Goal: Task Accomplishment & Management: Manage account settings

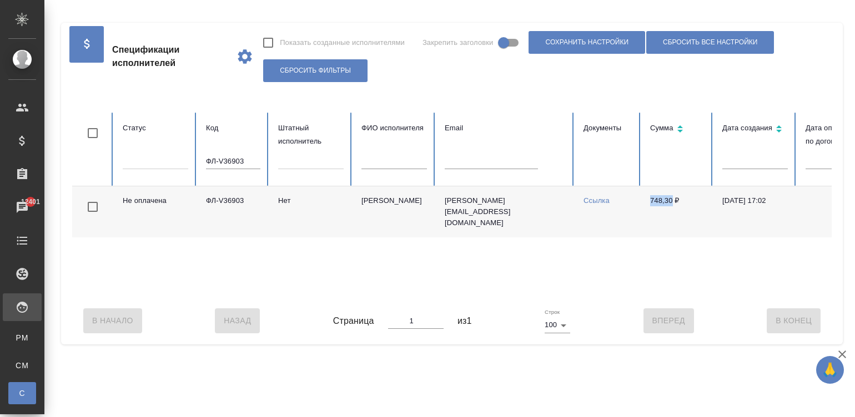
click at [225, 157] on input "ФЛ-V36903" at bounding box center [233, 162] width 54 height 16
paste input "7350"
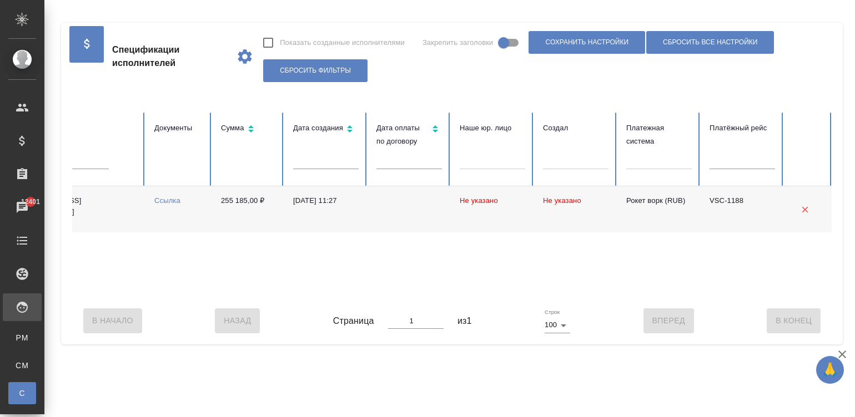
click at [297, 205] on td "30.08.2025, 11:27" at bounding box center [325, 209] width 83 height 46
click at [123, 297] on div "Не оплачена ФЛ-V37350 Нет Прохоров Максим maxiaolong@mail.ru Ссылка 255 185,00 …" at bounding box center [237, 241] width 1189 height 111
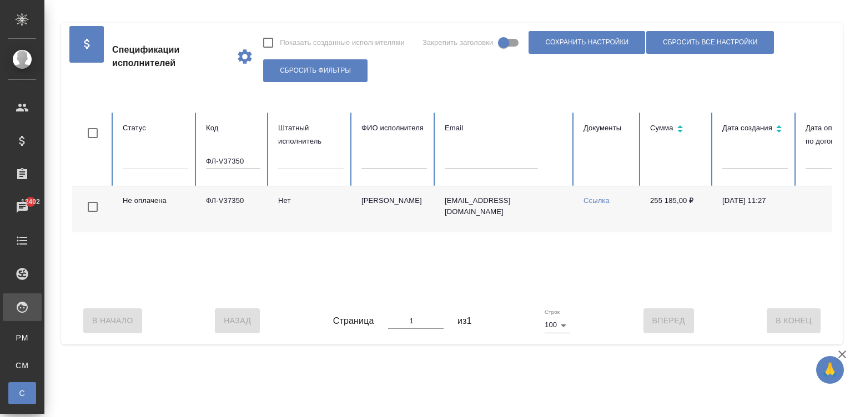
click at [222, 158] on input "ФЛ-V37350" at bounding box center [233, 162] width 54 height 16
paste input "6321"
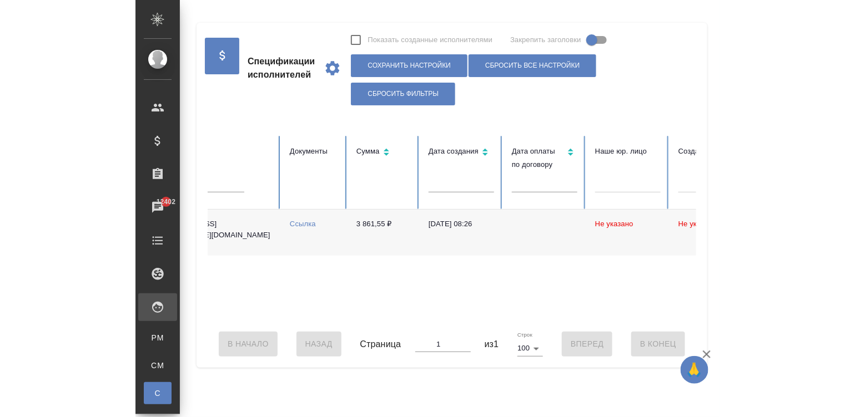
scroll to position [0, 2]
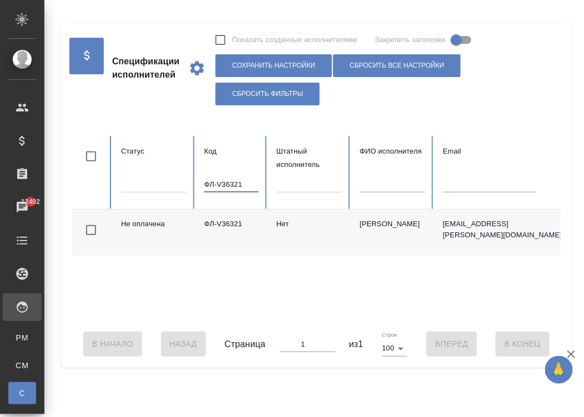
click at [240, 178] on input "ФЛ-V36321" at bounding box center [231, 185] width 54 height 16
paste input "7495"
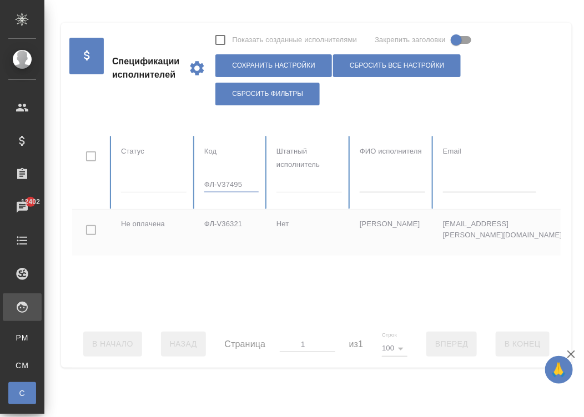
type input "ФЛ-V37495"
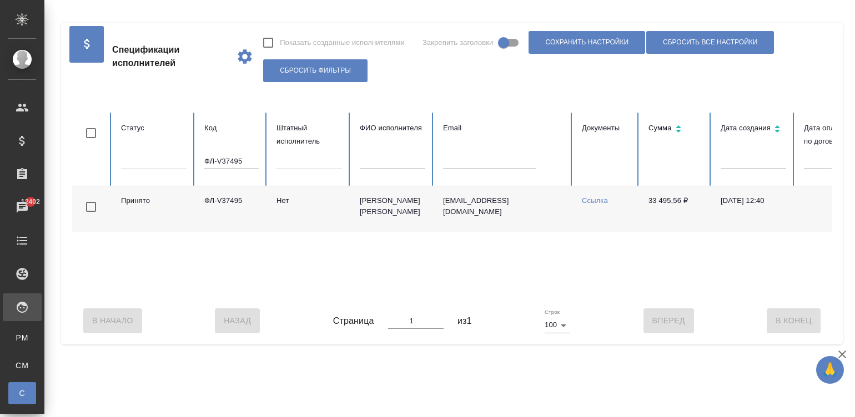
click at [544, 204] on td "vika.vika77@mail.ru" at bounding box center [503, 209] width 139 height 46
drag, startPoint x: 254, startPoint y: 195, endPoint x: 196, endPoint y: 210, distance: 60.2
click at [196, 210] on td "ФЛ-V37495" at bounding box center [231, 209] width 72 height 46
copy td "ФЛ-V37495"
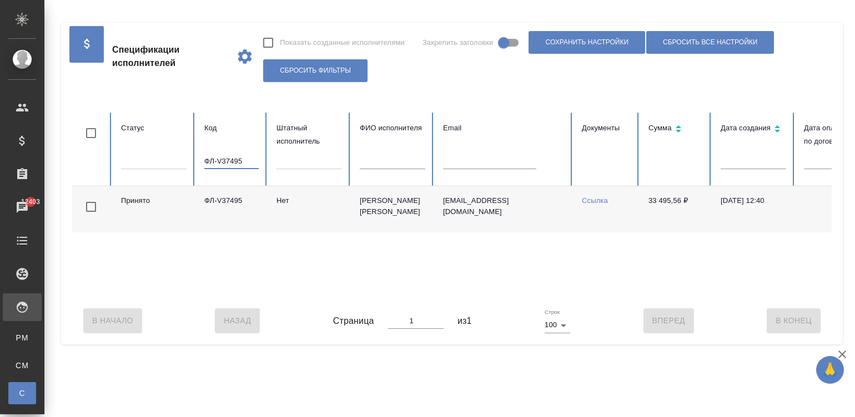
click at [234, 155] on input "ФЛ-V37495" at bounding box center [231, 162] width 54 height 16
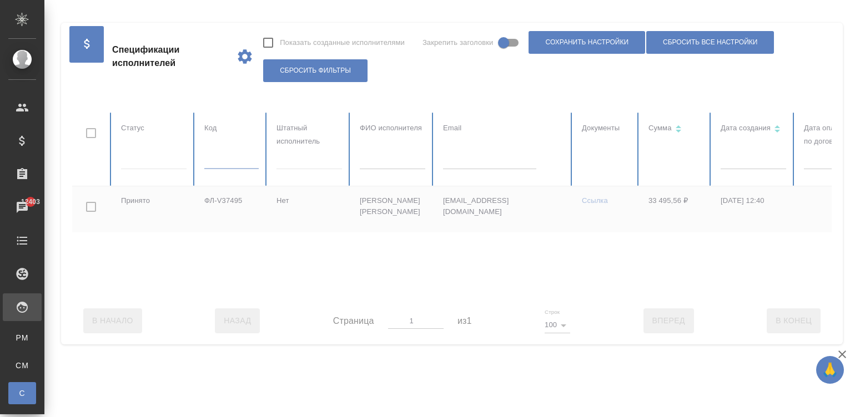
scroll to position [0, 429]
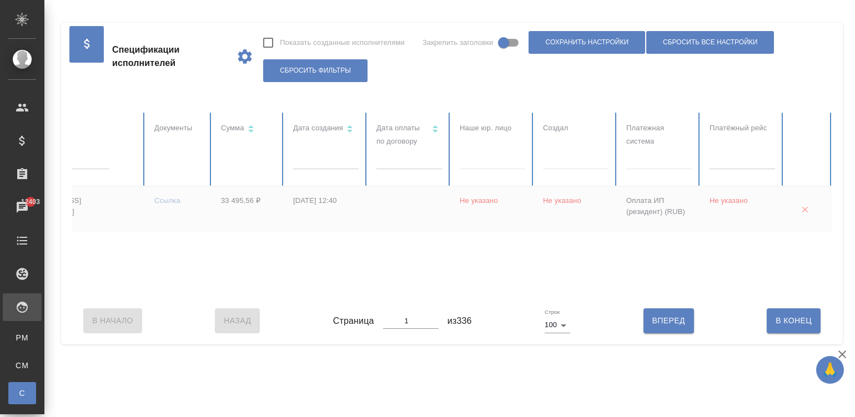
click at [646, 164] on div at bounding box center [658, 158] width 65 height 16
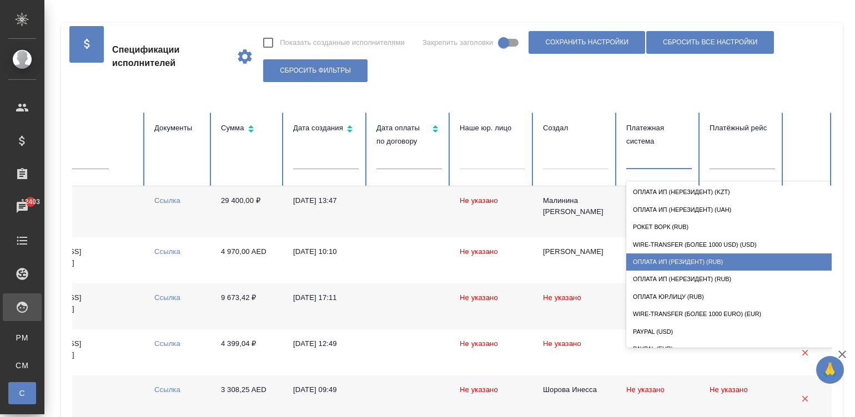
click at [693, 255] on div "Оплата ИП (резидент) (RUB)" at bounding box center [737, 262] width 222 height 17
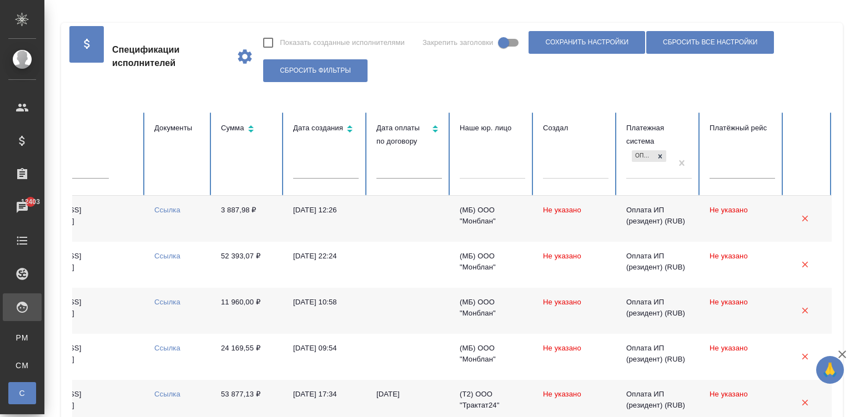
click at [436, 217] on td at bounding box center [408, 219] width 83 height 46
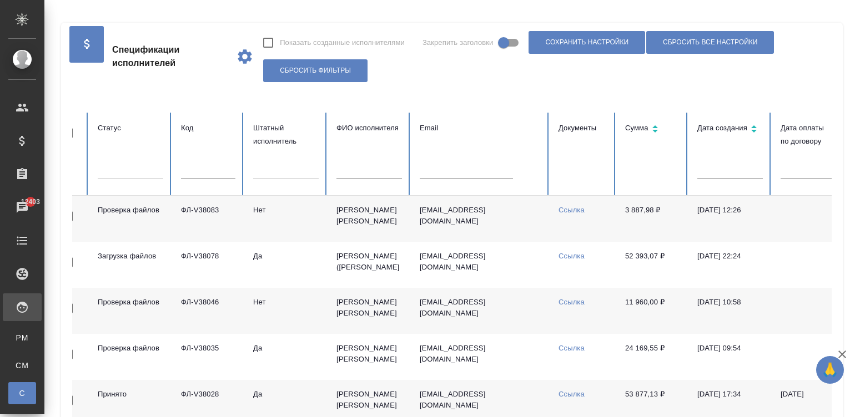
scroll to position [0, 0]
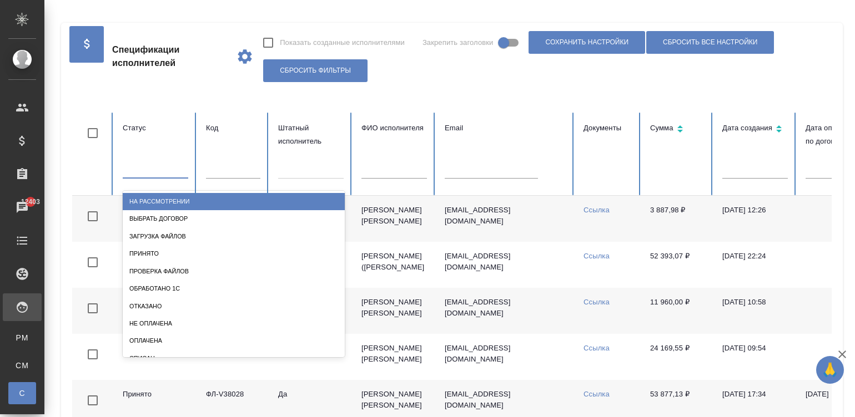
click at [162, 170] on div at bounding box center [155, 167] width 65 height 16
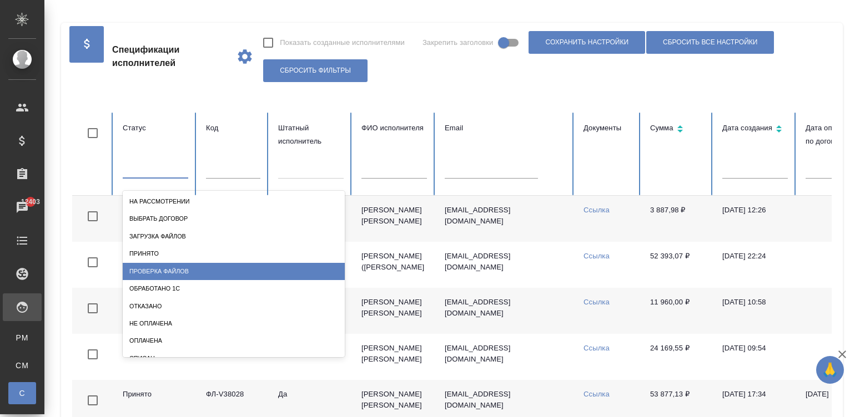
click at [171, 272] on div "Проверка файлов" at bounding box center [234, 271] width 222 height 17
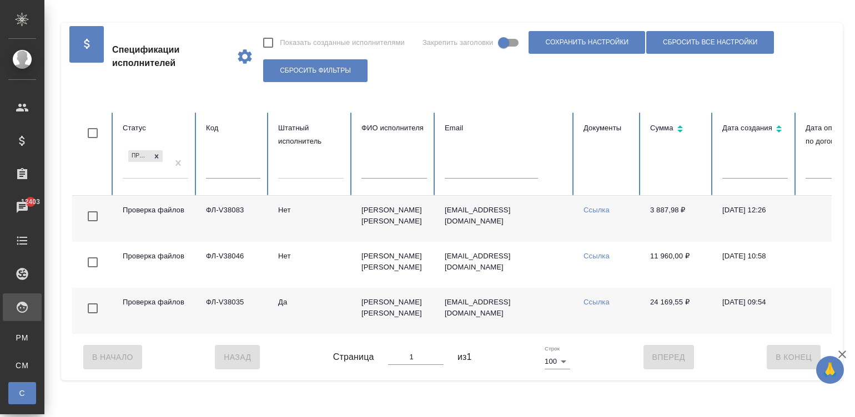
click at [291, 225] on td "Нет" at bounding box center [310, 219] width 83 height 46
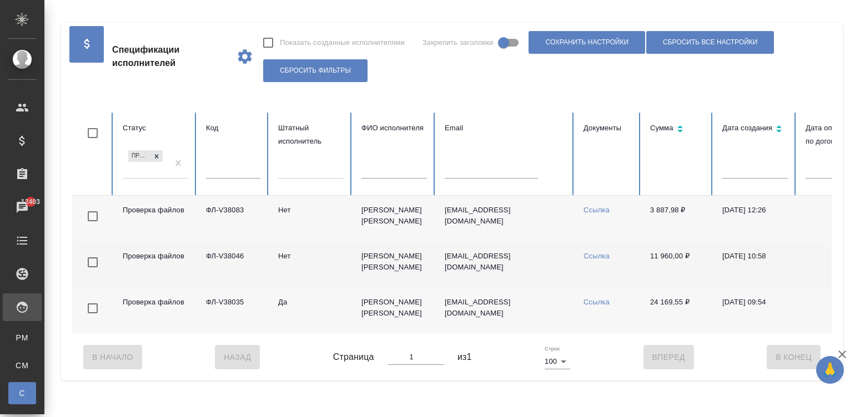
click at [284, 264] on td "Нет" at bounding box center [310, 265] width 83 height 46
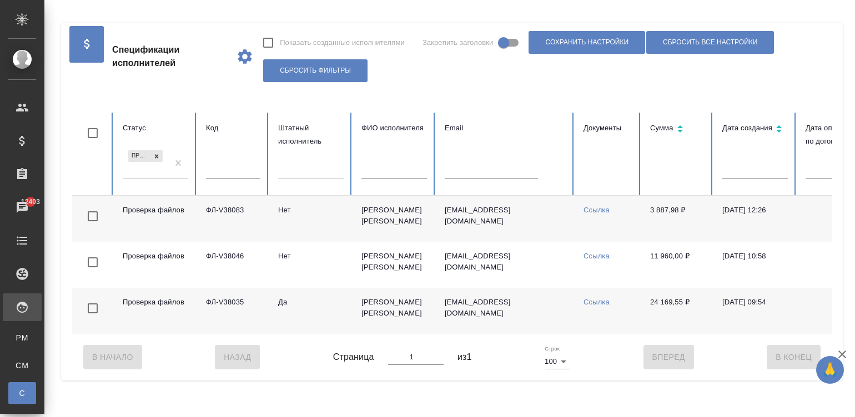
click at [401, 305] on td "Ефремова Ирина" at bounding box center [393, 311] width 83 height 46
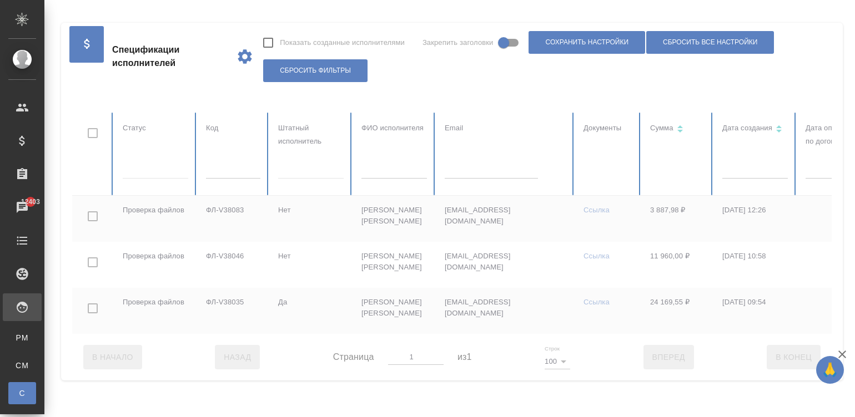
click at [146, 172] on div at bounding box center [666, 223] width 1189 height 221
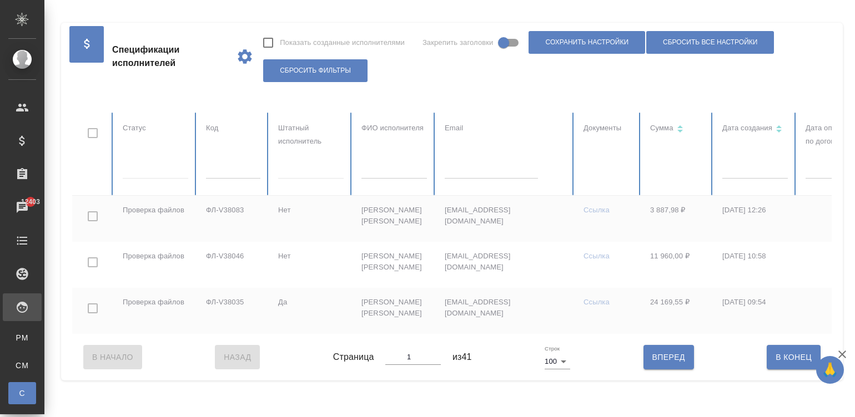
click at [146, 172] on div at bounding box center [155, 168] width 65 height 16
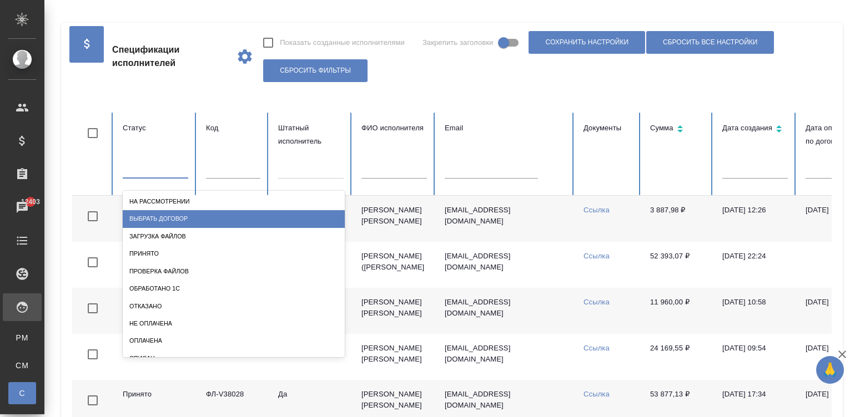
click at [164, 216] on div "Выбрать договор" at bounding box center [234, 218] width 222 height 17
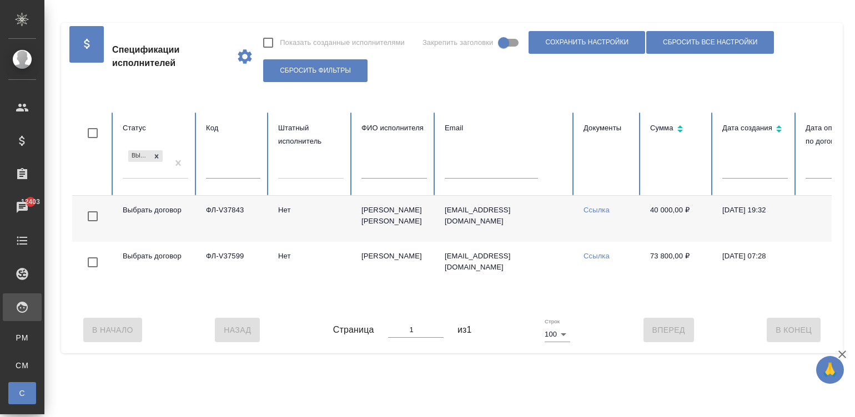
click at [307, 221] on td "Нет" at bounding box center [310, 219] width 83 height 46
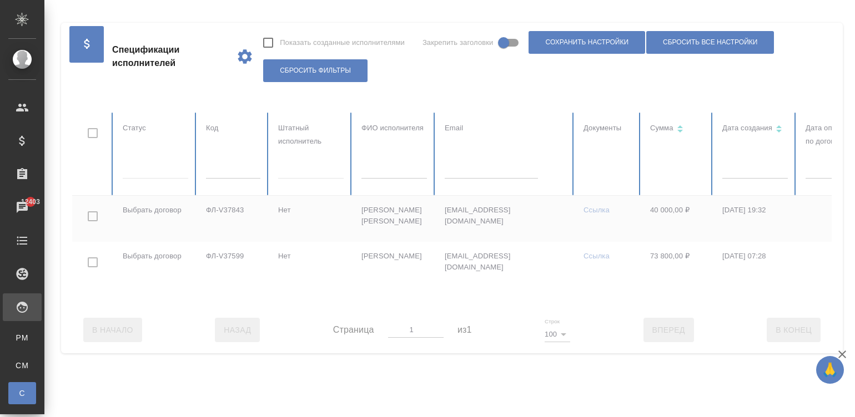
click at [645, 321] on div at bounding box center [451, 330] width 759 height 47
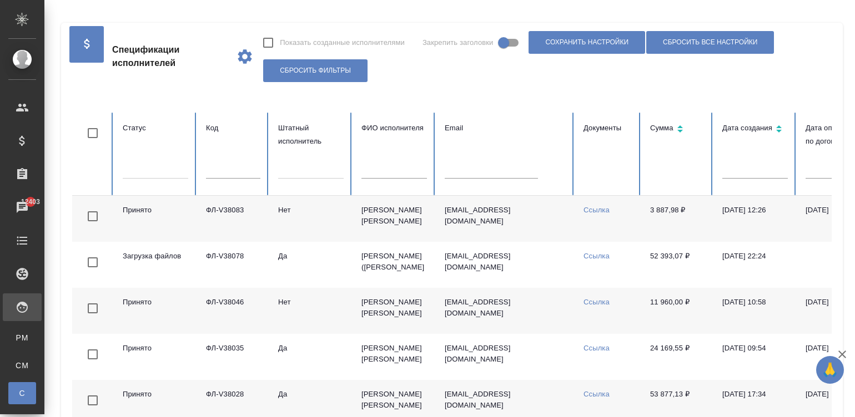
scroll to position [0, 429]
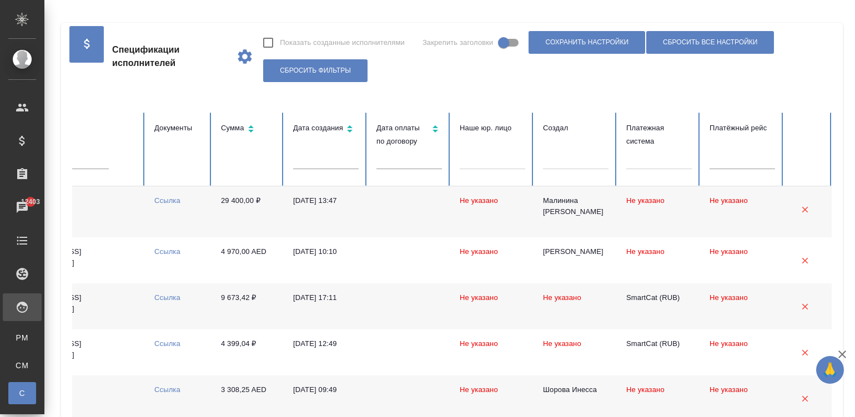
click at [674, 159] on div at bounding box center [658, 158] width 65 height 16
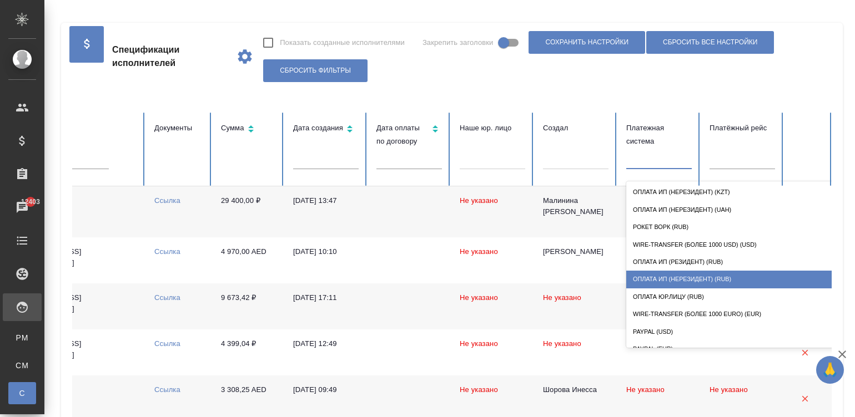
click at [722, 272] on div "Оплата ИП (нерезидент) (RUB)" at bounding box center [737, 279] width 222 height 17
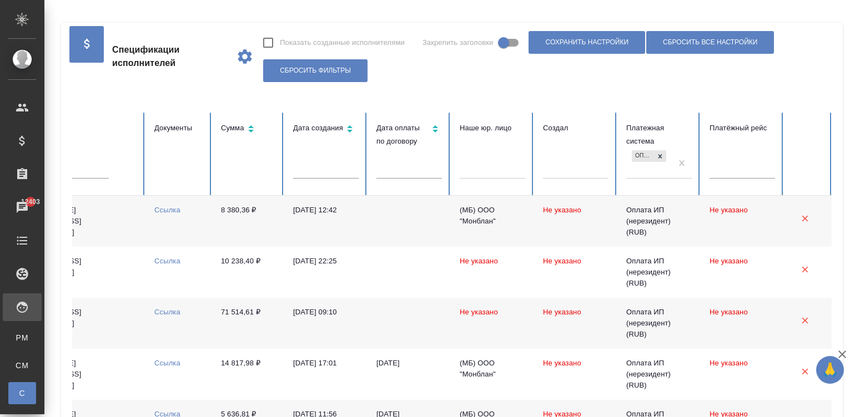
click at [109, 219] on td "t.urbanovich@mail.ru" at bounding box center [76, 221] width 139 height 51
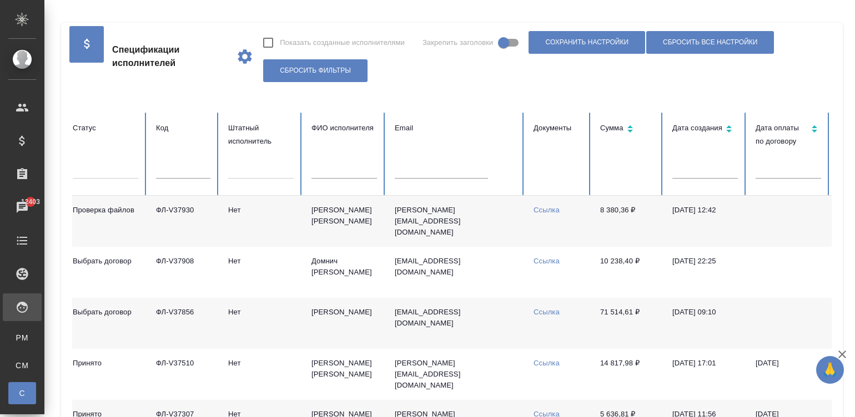
scroll to position [0, 0]
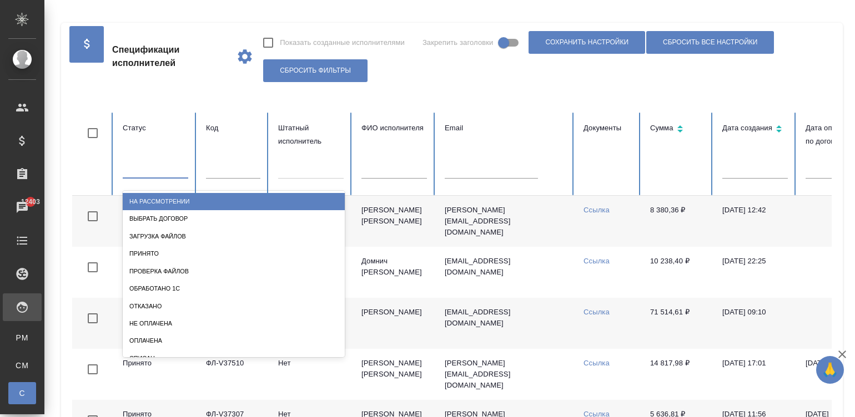
click at [147, 165] on div at bounding box center [155, 167] width 65 height 16
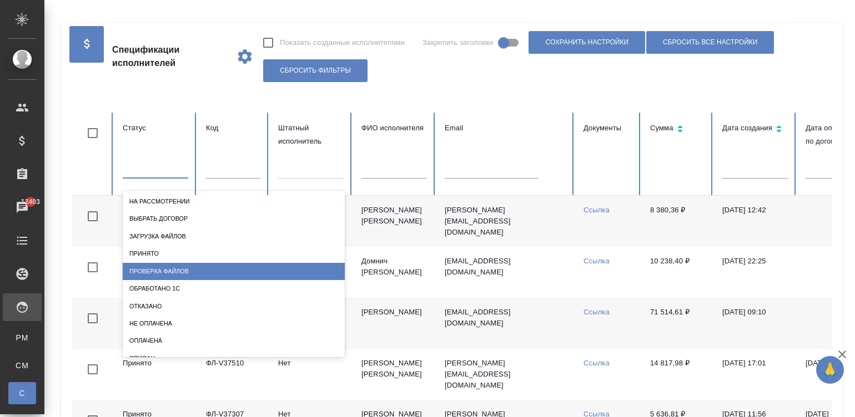
click at [224, 266] on div "Проверка файлов" at bounding box center [234, 271] width 222 height 17
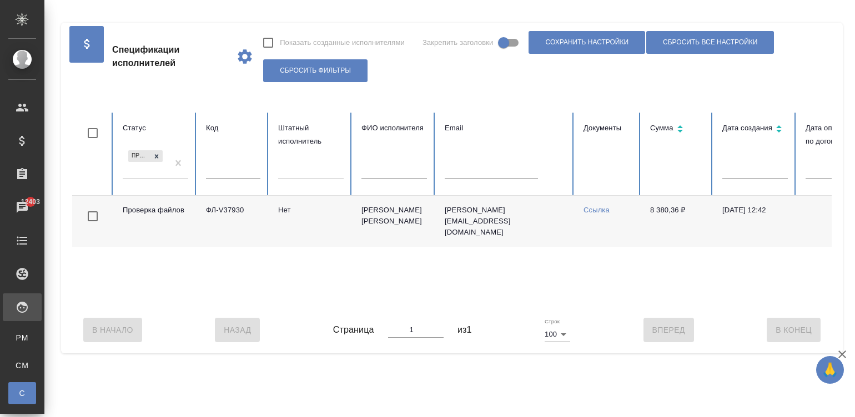
click at [323, 219] on td "Нет" at bounding box center [310, 221] width 83 height 51
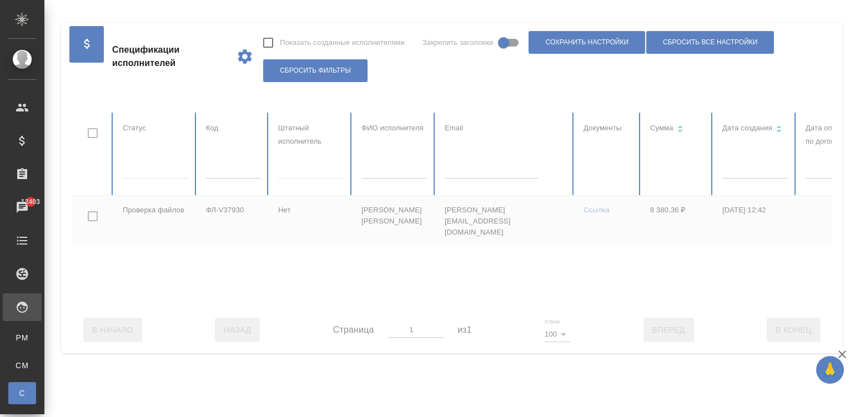
click at [142, 169] on div at bounding box center [666, 210] width 1189 height 194
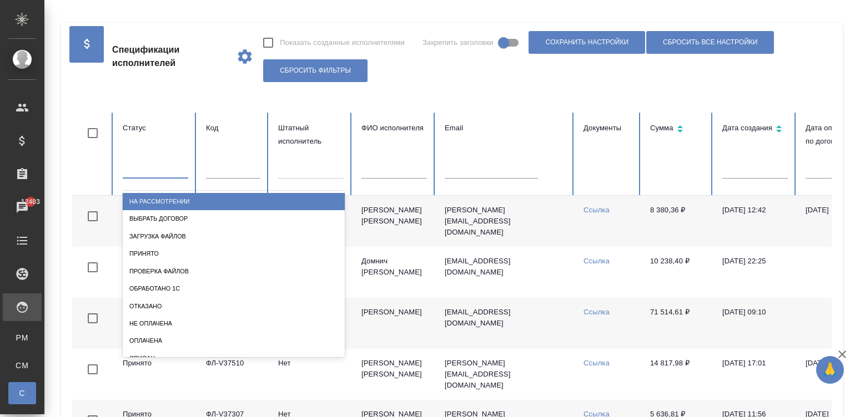
click at [162, 169] on div at bounding box center [155, 167] width 65 height 16
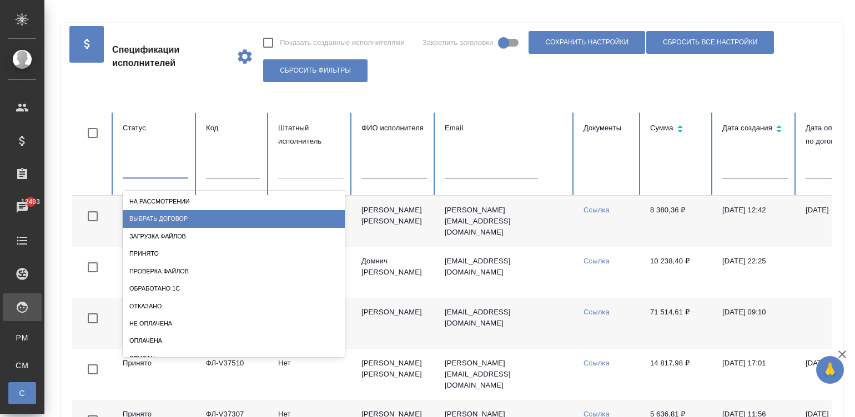
click at [193, 216] on div "Выбрать договор" at bounding box center [234, 218] width 222 height 17
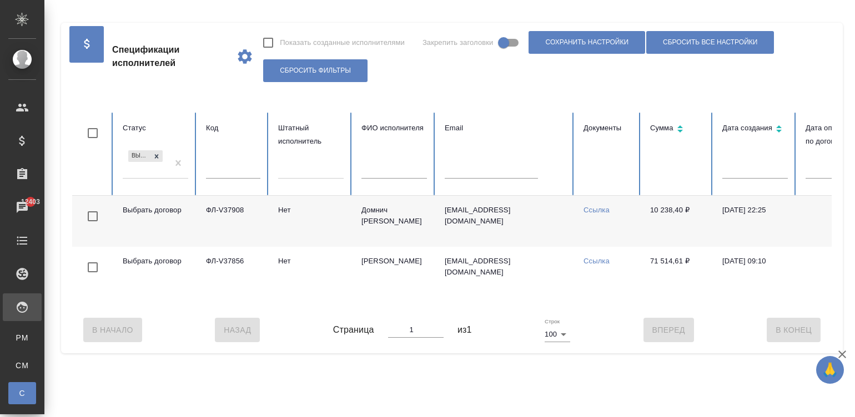
click at [290, 214] on td "Нет" at bounding box center [310, 221] width 83 height 51
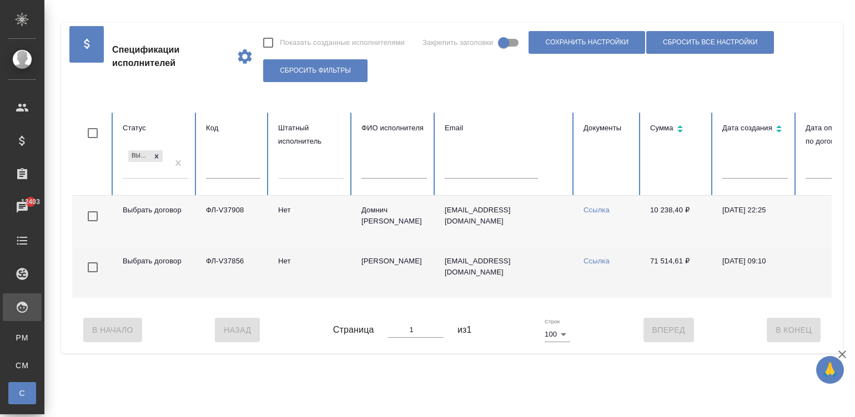
click at [377, 272] on td "Астровская Кристина Викторовна" at bounding box center [393, 272] width 83 height 51
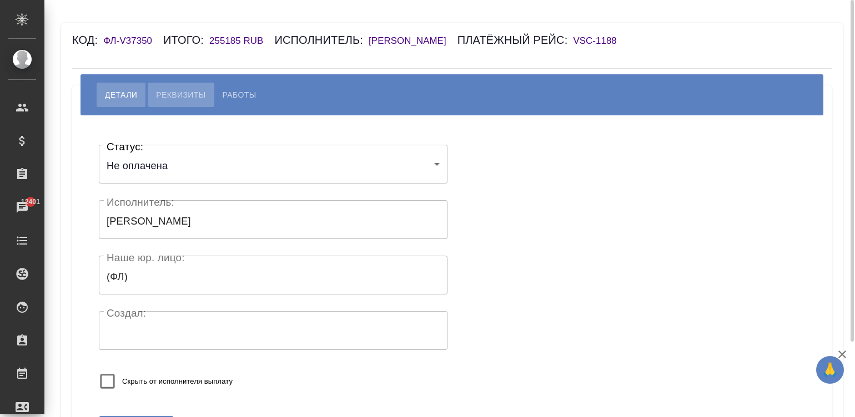
click at [167, 86] on button "Реквизиты" at bounding box center [181, 95] width 66 height 24
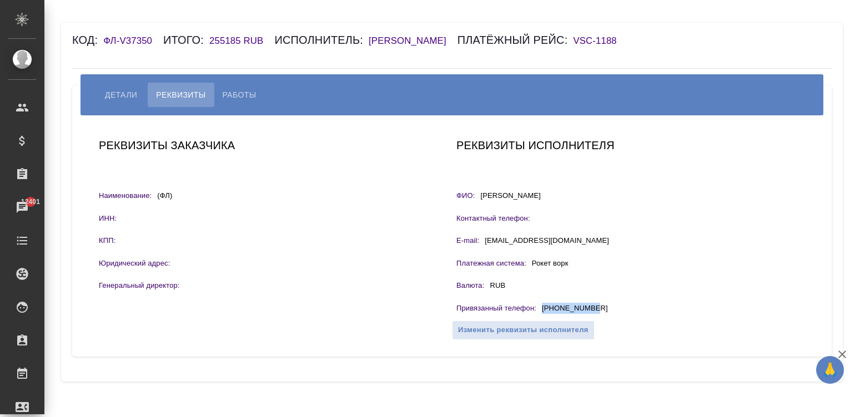
drag, startPoint x: 599, startPoint y: 304, endPoint x: 539, endPoint y: 308, distance: 60.1
click at [539, 308] on div "Привязанный телефон : +79149259945" at bounding box center [630, 310] width 349 height 14
copy p "+79149259945"
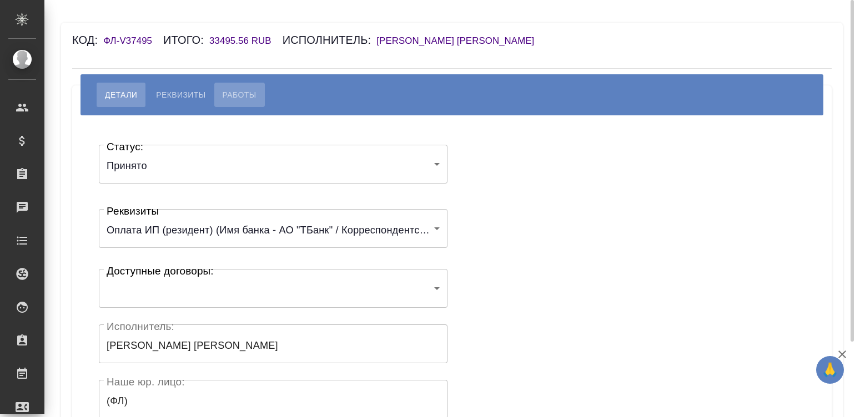
click at [228, 87] on button "Работы" at bounding box center [239, 95] width 51 height 24
select select "10"
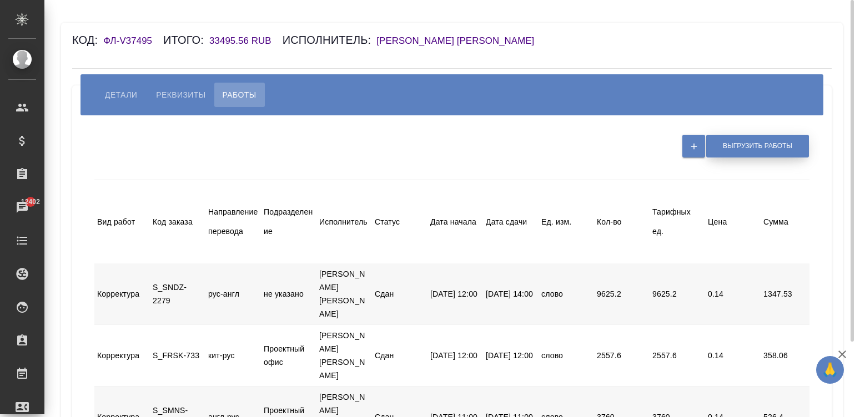
click at [722, 149] on button "Выгрузить работы" at bounding box center [757, 146] width 103 height 23
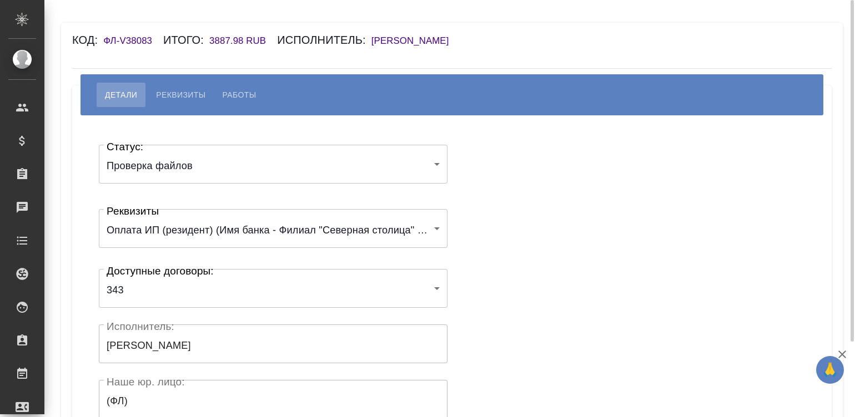
click at [161, 165] on body "🙏 .cls-1 fill:#fff; AWATERA Малинина Мария m.malinina Клиенты Спецификации Зака…" at bounding box center [427, 208] width 855 height 417
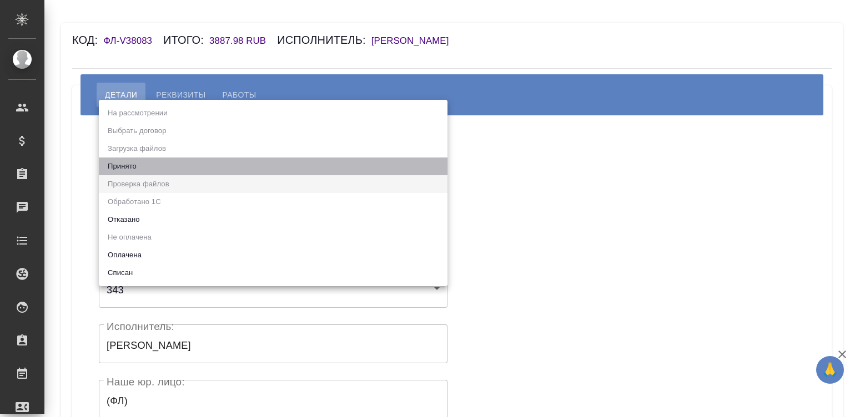
click at [115, 162] on li "Принято" at bounding box center [273, 167] width 349 height 18
type input "accepted"
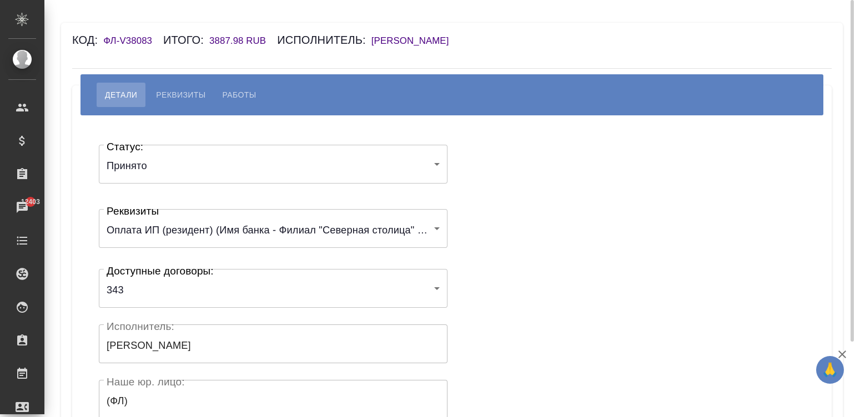
click at [485, 180] on div "Статус: Принято accepted Статус: Реквизиты Оплата ИП (резидент) (Имя банка - Фи…" at bounding box center [451, 332] width 715 height 401
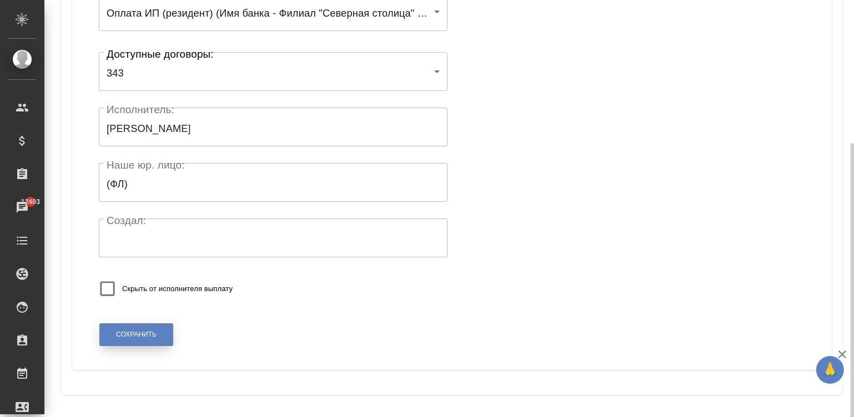
drag, startPoint x: 852, startPoint y: 386, endPoint x: 145, endPoint y: 337, distance: 708.2
click at [145, 337] on div "Код: ФЛ-V38083 Итого: 3887.98 RUB Исполнитель: Сидоренко Евгений Олегович Детал…" at bounding box center [449, 208] width 810 height 417
click at [145, 337] on span "Сохранить" at bounding box center [136, 334] width 41 height 9
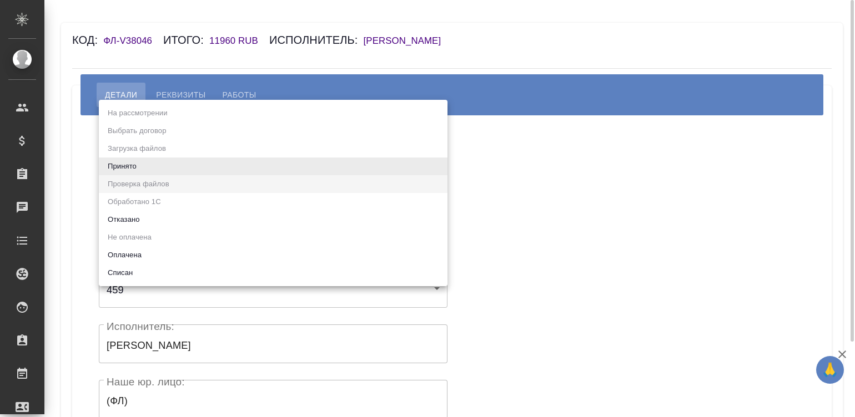
click at [130, 159] on body "🙏 .cls-1 fill:#fff; AWATERA [PERSON_NAME][PERSON_NAME] Спецификации Заказы Чаты…" at bounding box center [427, 208] width 855 height 417
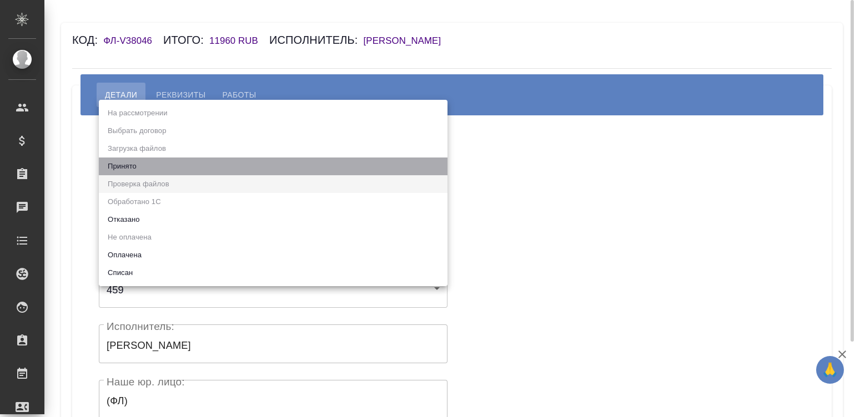
click at [130, 159] on li "Принято" at bounding box center [273, 167] width 349 height 18
type input "accepted"
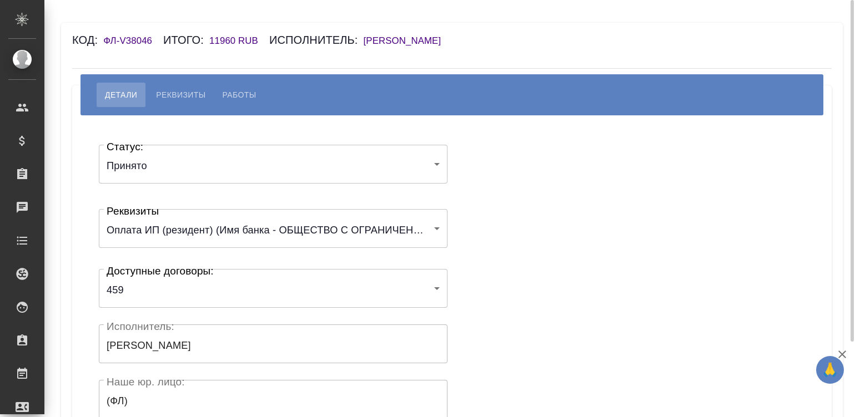
click at [581, 184] on div "Статус: Принято accepted Статус: Реквизиты Оплата ИП (резидент) (Имя банка - ОБ…" at bounding box center [451, 332] width 715 height 401
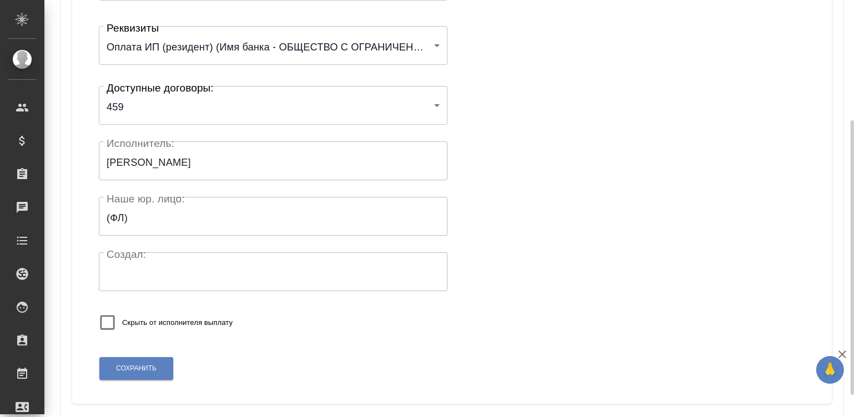
scroll to position [200, 0]
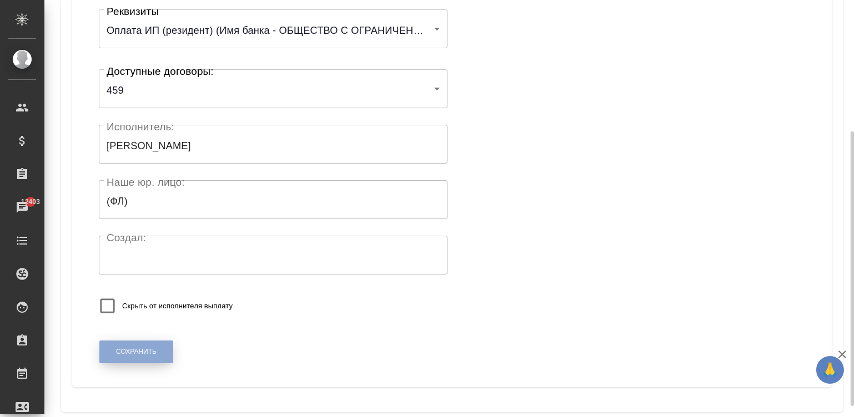
click at [128, 352] on span "Сохранить" at bounding box center [136, 351] width 41 height 9
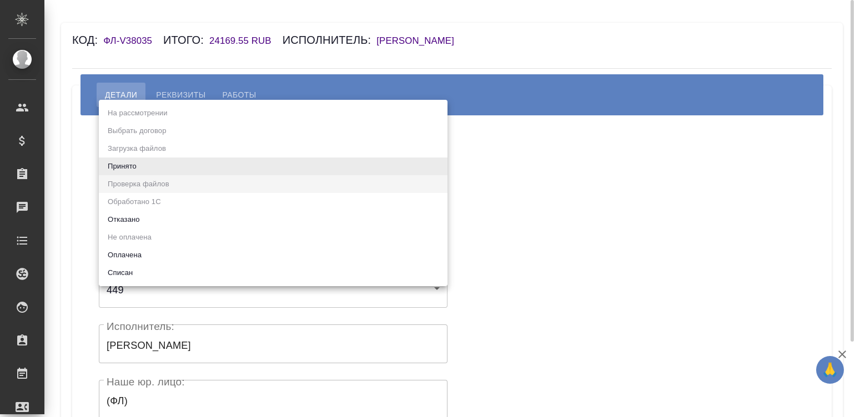
click at [182, 165] on body "🙏 .cls-1 fill:#fff; AWATERA Малинина Мария m.malinina Клиенты Спецификации Зака…" at bounding box center [427, 208] width 855 height 417
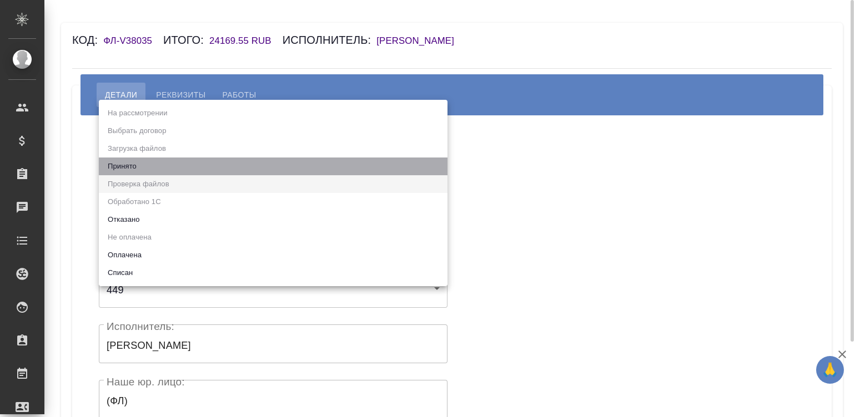
click at [182, 165] on li "Принято" at bounding box center [273, 167] width 349 height 18
type input "accepted"
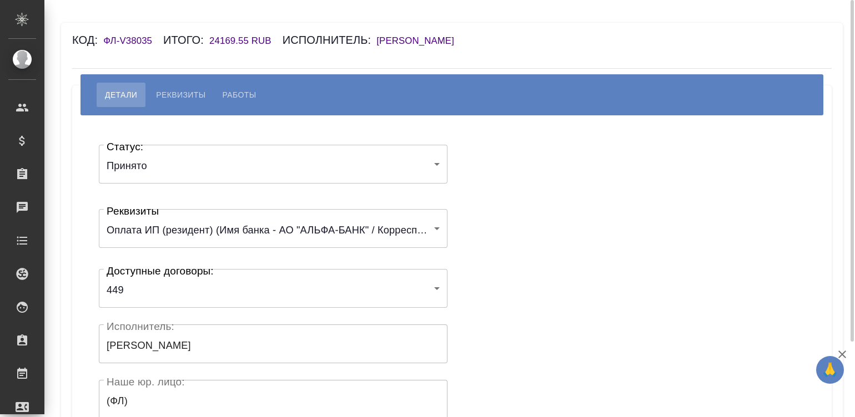
click at [523, 216] on div "Статус: Принято accepted Статус: Реквизиты Оплата ИП (резидент) (Имя банка - АО…" at bounding box center [451, 332] width 715 height 401
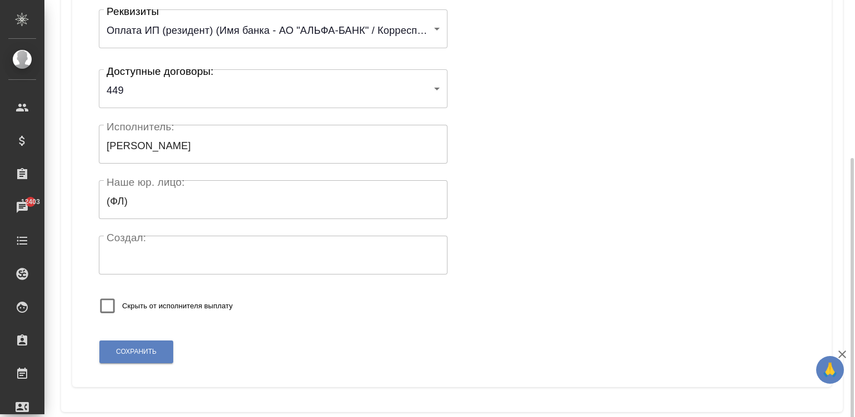
scroll to position [217, 0]
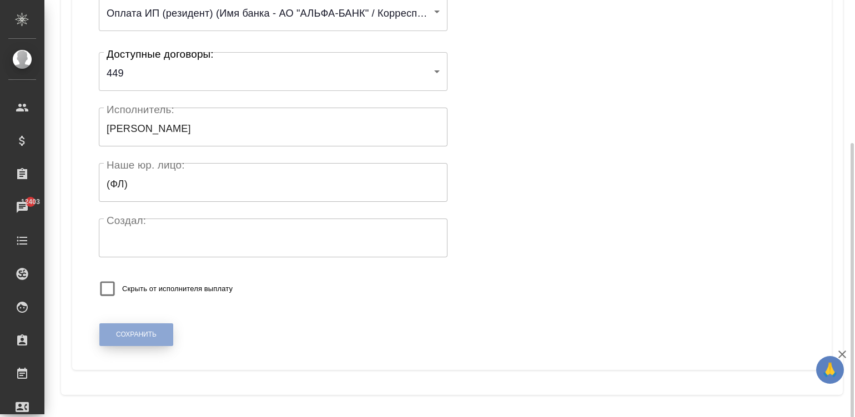
click at [150, 332] on span "Сохранить" at bounding box center [136, 334] width 41 height 9
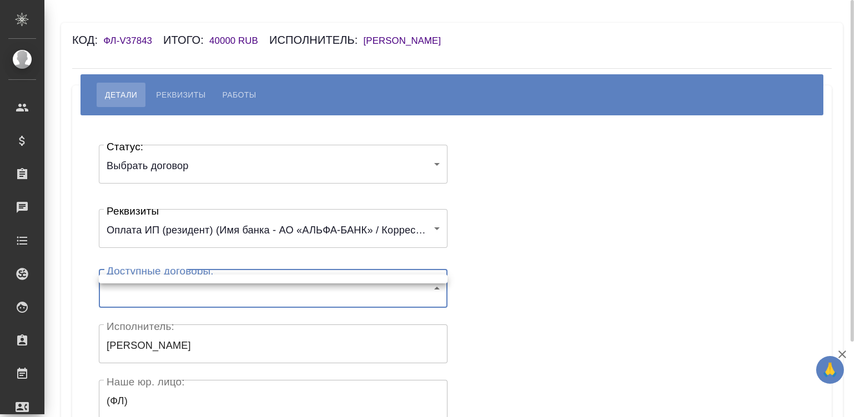
click at [155, 286] on body "🙏 .cls-1 fill:#fff; AWATERA [PERSON_NAME][PERSON_NAME] Спецификации Заказы Чаты…" at bounding box center [427, 208] width 855 height 417
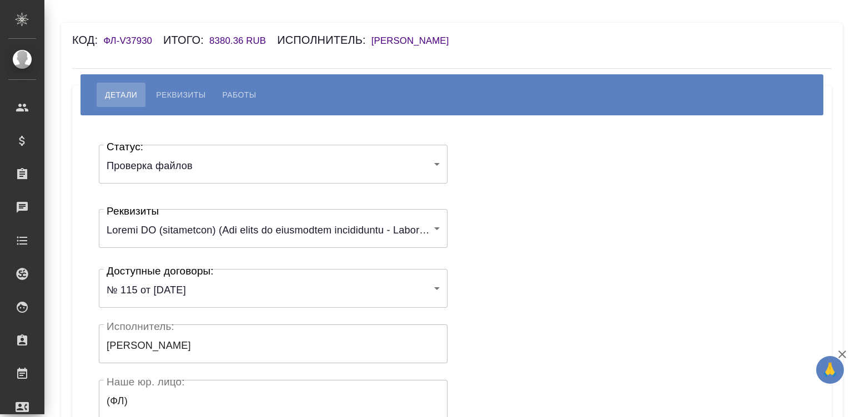
click at [203, 171] on body "🙏 .cls-1 fill:#fff; AWATERA Малинина Мария m.malinina Клиенты Спецификации Зака…" at bounding box center [427, 208] width 855 height 417
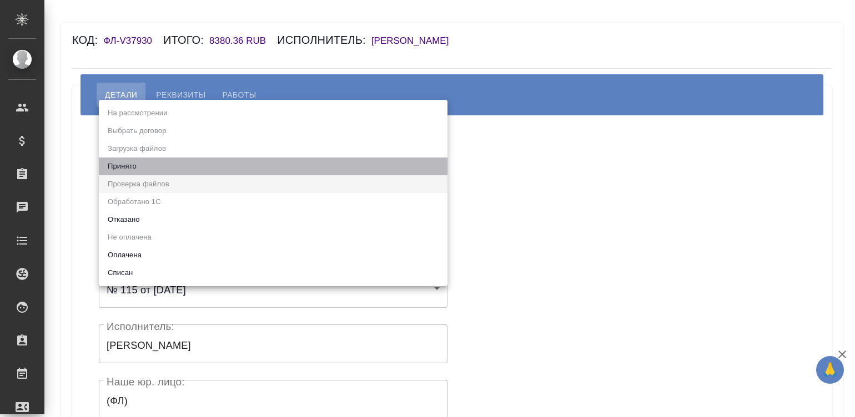
click at [187, 162] on li "Принято" at bounding box center [273, 167] width 349 height 18
type input "accepted"
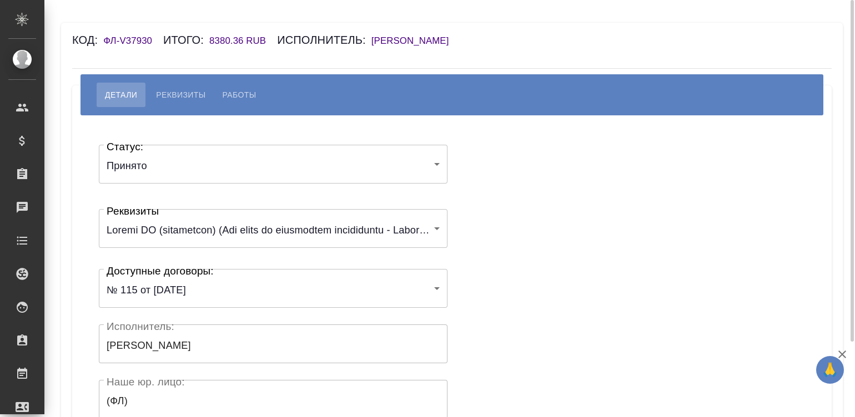
click at [529, 183] on div "Статус: Принято accepted Статус: Реквизиты 6167fd5821936847e10bef2d Реквизиты Д…" at bounding box center [451, 332] width 715 height 401
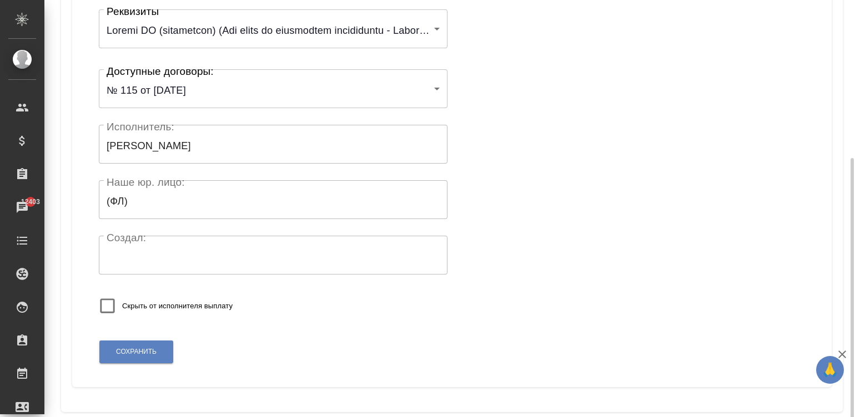
scroll to position [217, 0]
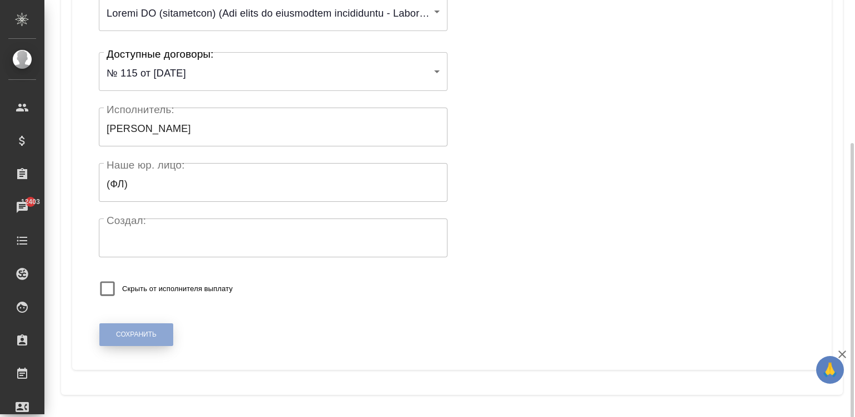
click at [133, 330] on span "Сохранить" at bounding box center [136, 334] width 41 height 9
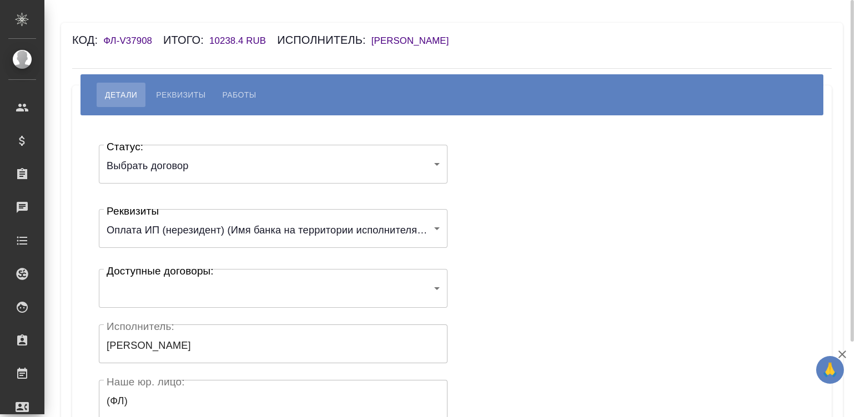
click at [269, 291] on body "🙏 .cls-1 fill:#fff; AWATERA [PERSON_NAME][PERSON_NAME] Спецификации Заказы Чаты…" at bounding box center [427, 208] width 855 height 417
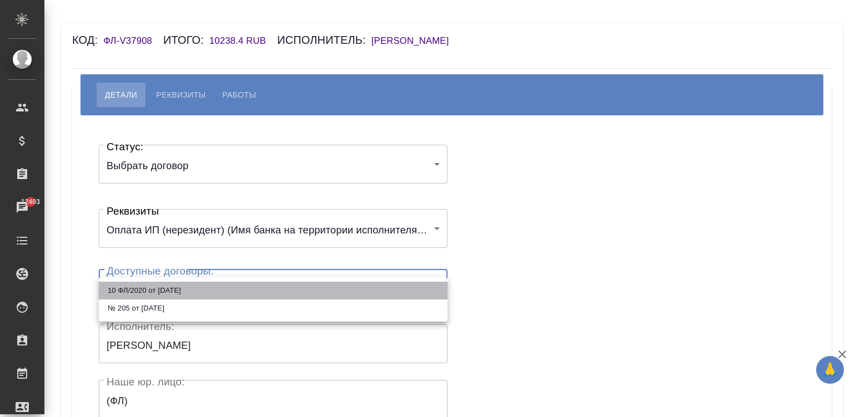
click at [193, 285] on li "10 ФЛ/2020 от 11.03.2020г." at bounding box center [273, 291] width 349 height 18
type input "6120c1081817414ee2f49a9c"
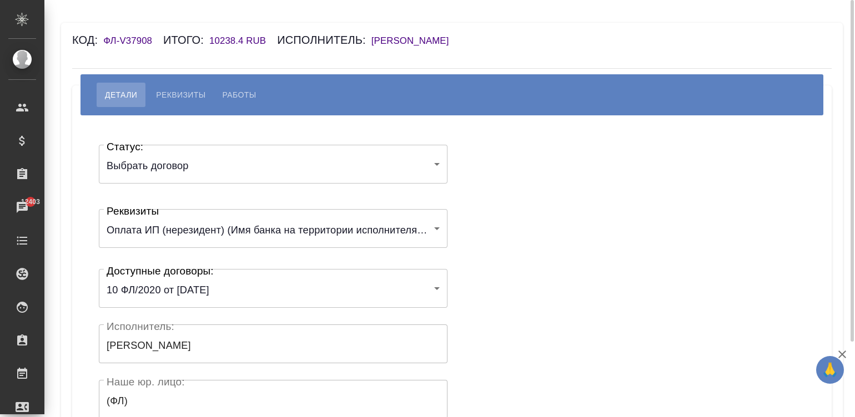
click at [514, 253] on div "Статус: Выбрать договор chooseContract Статус: Реквизиты Оплата ИП (нерезидент)…" at bounding box center [451, 332] width 715 height 401
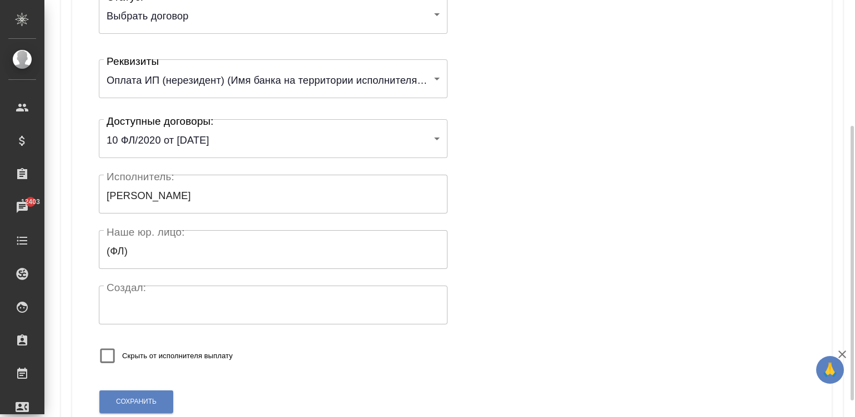
scroll to position [217, 0]
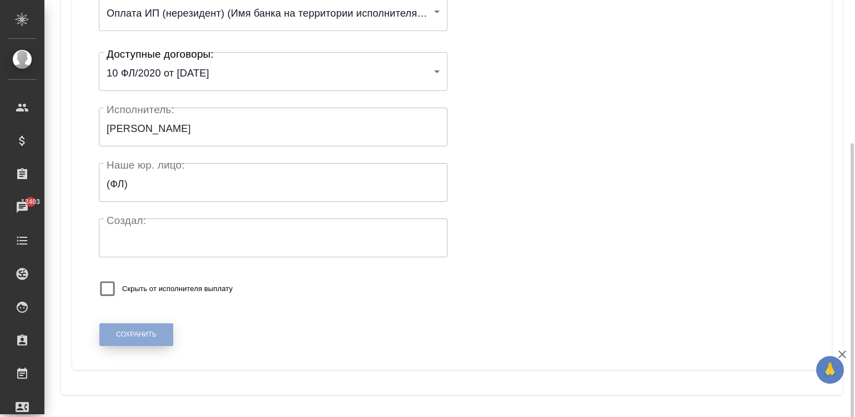
click at [153, 337] on span "Сохранить" at bounding box center [136, 334] width 41 height 9
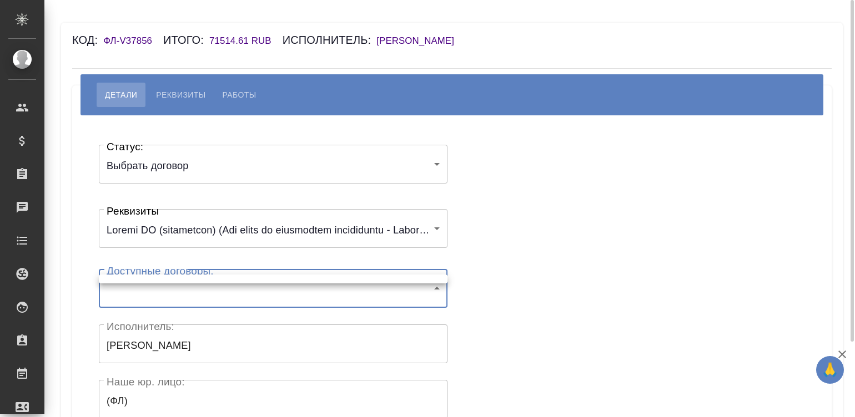
click at [219, 286] on body "🙏 .cls-1 fill:#fff; AWATERA [PERSON_NAME]malinina Клиенты Спецификации Заказы Ч…" at bounding box center [427, 208] width 855 height 417
click at [523, 186] on div at bounding box center [427, 208] width 855 height 417
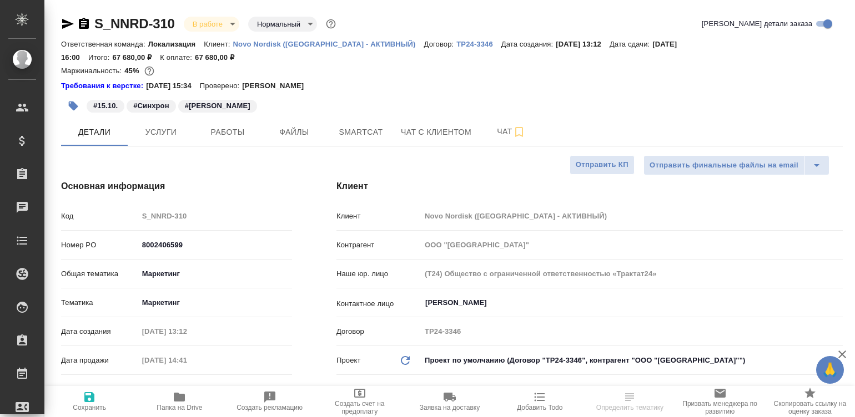
select select "RU"
type input "Федотова Ирина"
type input "Переверзева Анна a.pereverzeva"
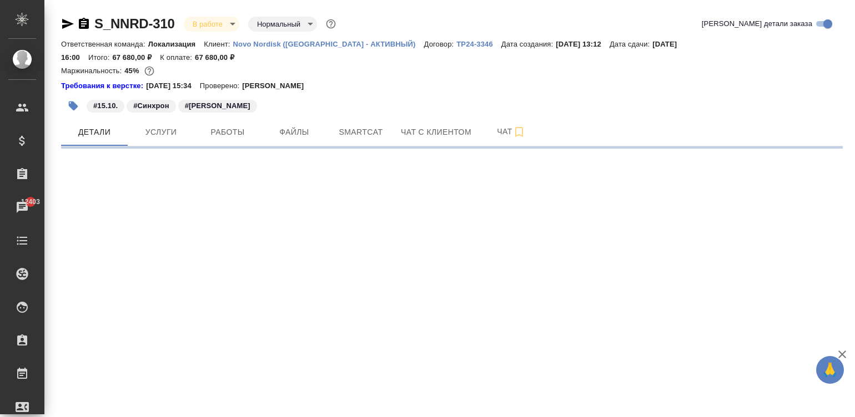
select select "RU"
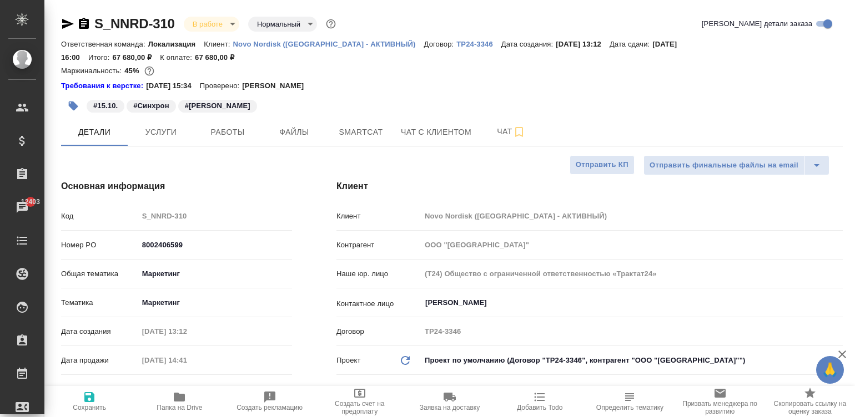
type textarea "x"
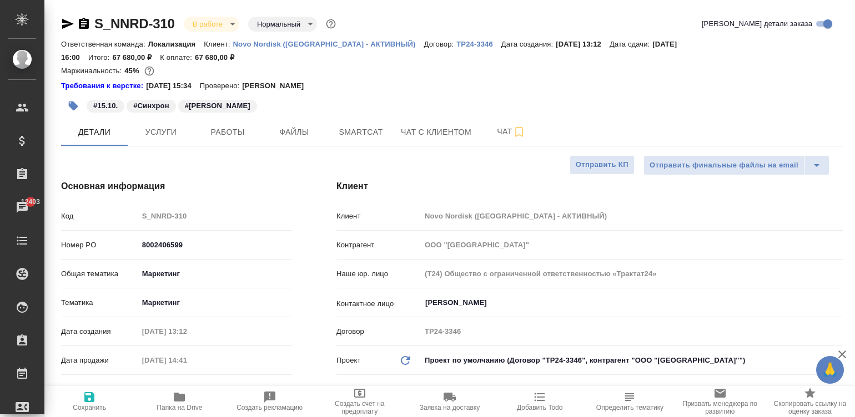
type textarea "x"
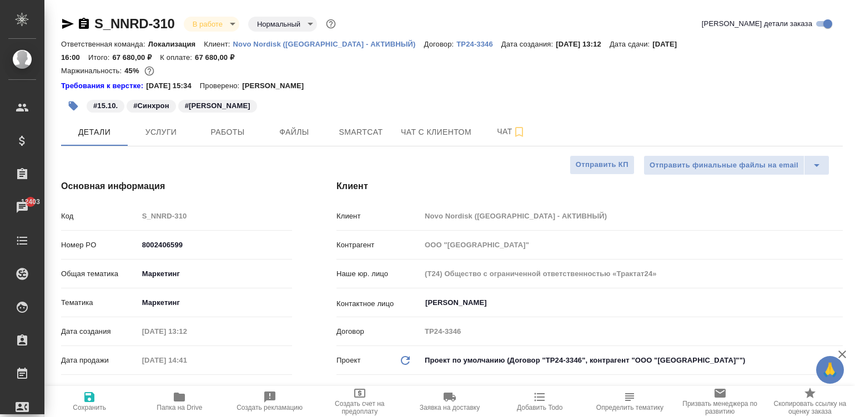
type textarea "x"
click at [220, 125] on span "Работы" at bounding box center [227, 132] width 53 height 14
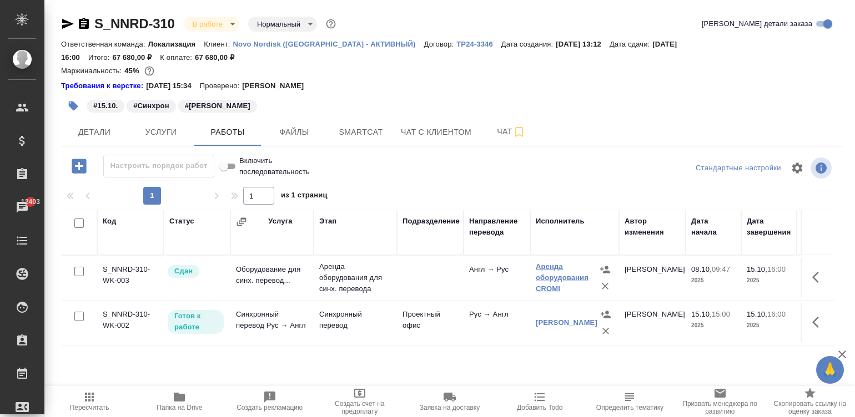
click at [547, 266] on link "Аренда оборудования CROMI" at bounding box center [562, 278] width 53 height 31
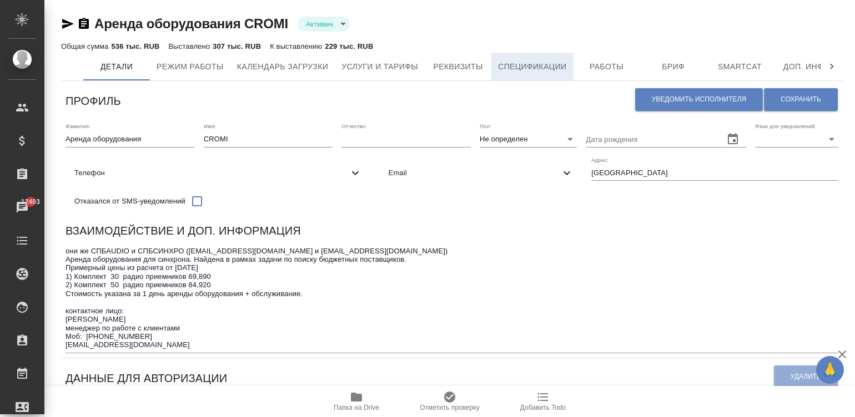
click at [539, 66] on span "Спецификации" at bounding box center [532, 67] width 68 height 14
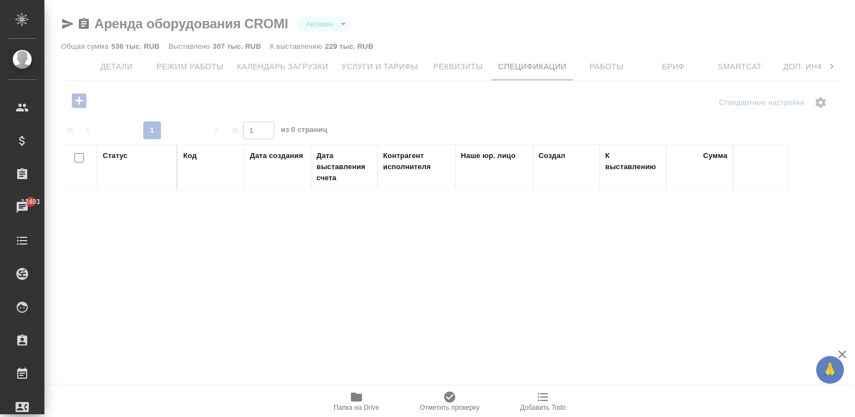
click at [78, 97] on icon "button" at bounding box center [79, 100] width 14 height 14
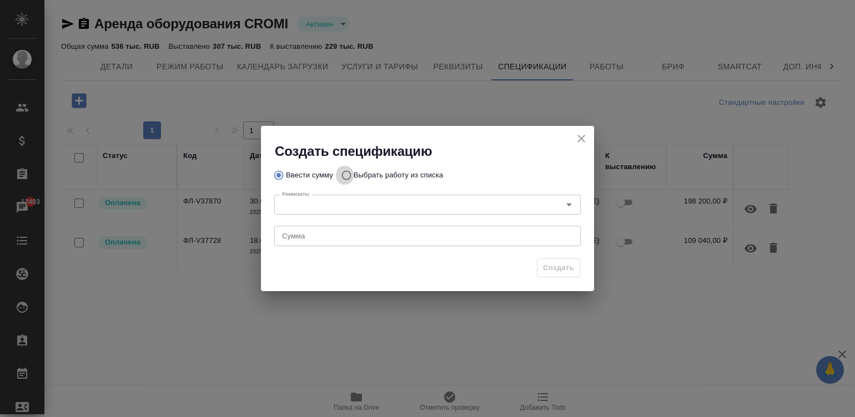
click at [341, 175] on input "Выбрать работу из списка" at bounding box center [345, 175] width 18 height 21
radio input "true"
radio input "false"
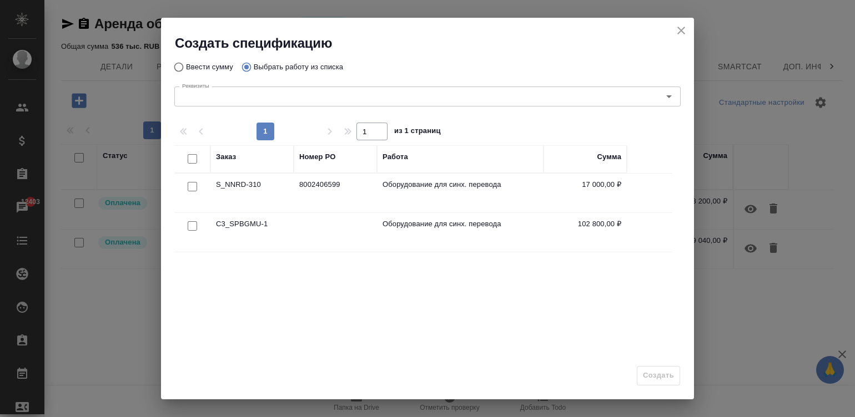
click at [186, 186] on div at bounding box center [192, 187] width 25 height 16
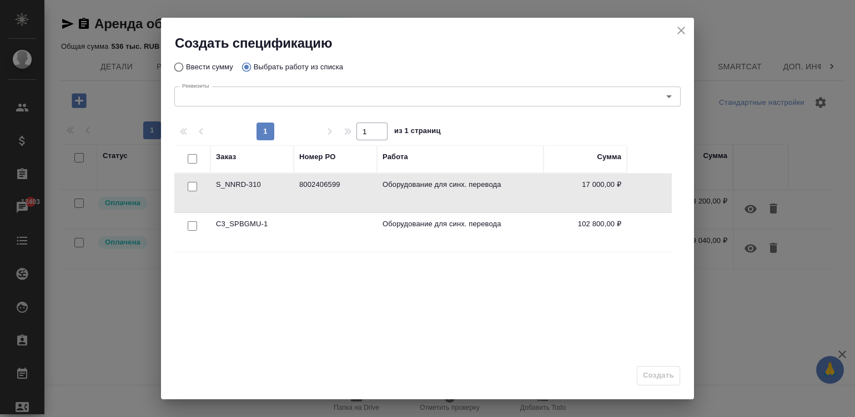
click at [190, 186] on input "checkbox" at bounding box center [192, 186] width 9 height 9
checkbox input "true"
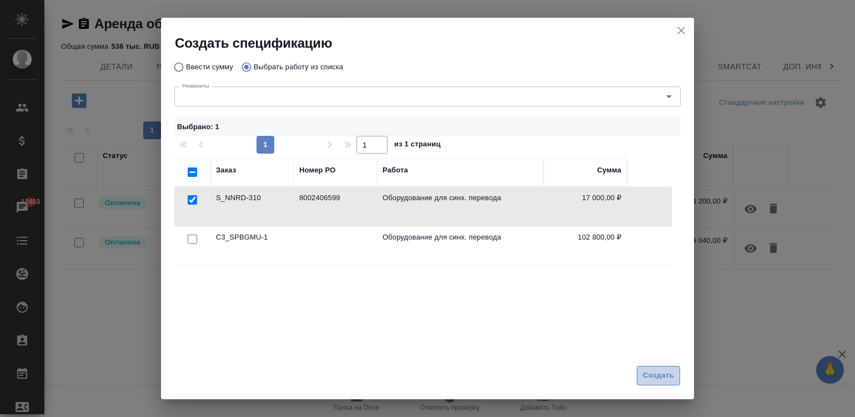
click at [652, 376] on span "Создать" at bounding box center [658, 376] width 31 height 13
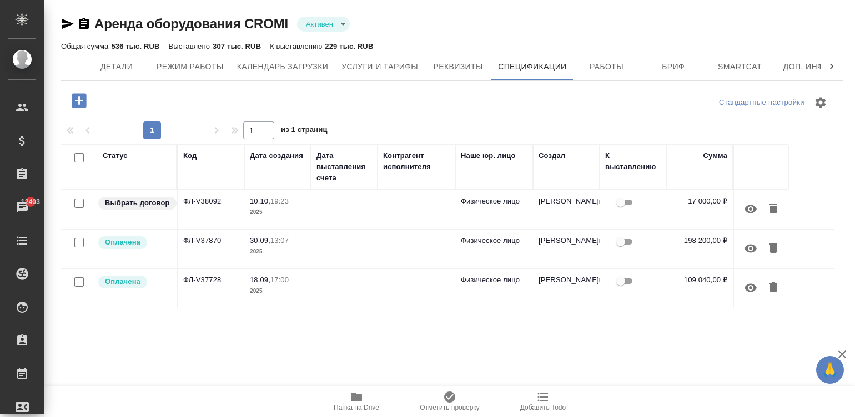
click at [319, 213] on td at bounding box center [344, 209] width 67 height 39
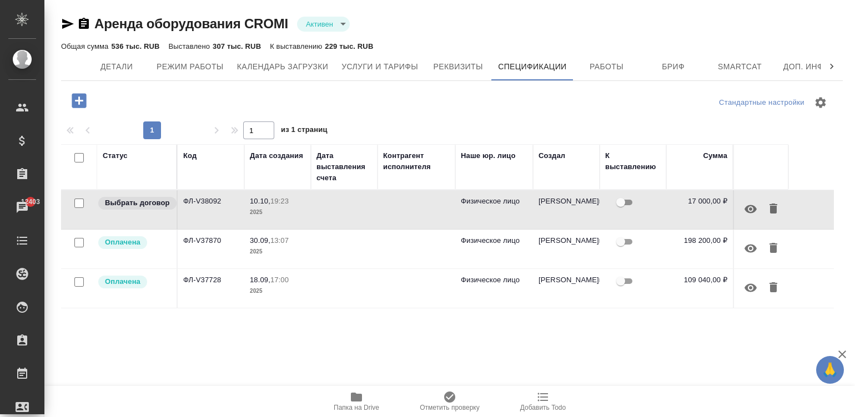
click at [319, 213] on td at bounding box center [344, 209] width 67 height 39
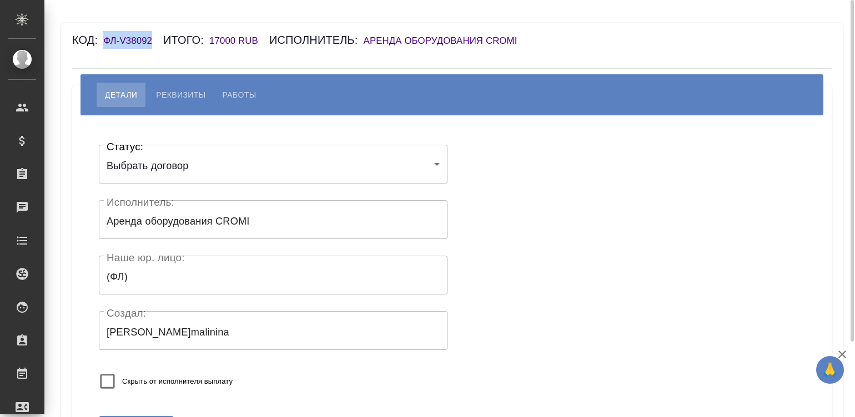
drag, startPoint x: 157, startPoint y: 47, endPoint x: 105, endPoint y: 42, distance: 51.3
click at [105, 42] on div "Код: ФЛ-V38092 Итого: 17000 RUB Исполнитель: Аренда оборудования CROMI" at bounding box center [388, 40] width 633 height 18
copy h6 "ФЛ-V38092"
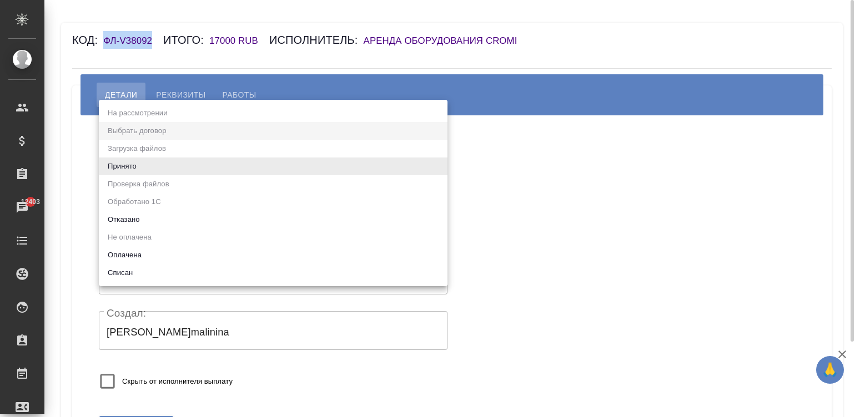
click at [204, 173] on body "🙏 .cls-1 fill:#fff; AWATERA [PERSON_NAME][PERSON_NAME] Спецификации Заказы 1240…" at bounding box center [427, 208] width 855 height 417
click at [154, 253] on li "Оплачена" at bounding box center [273, 255] width 349 height 18
type input "payed"
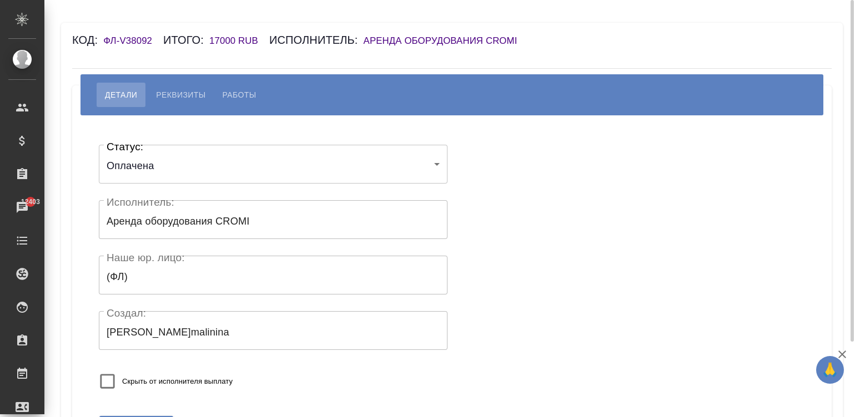
click at [307, 370] on div "Скрыть от исполнителя выплату" at bounding box center [238, 381] width 278 height 29
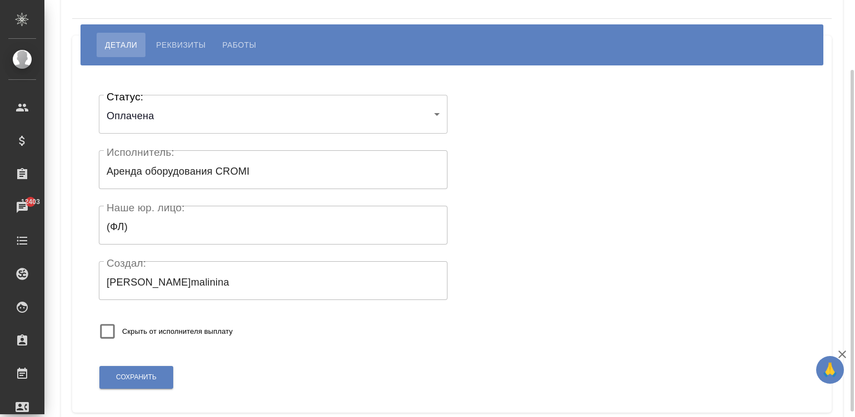
scroll to position [66, 0]
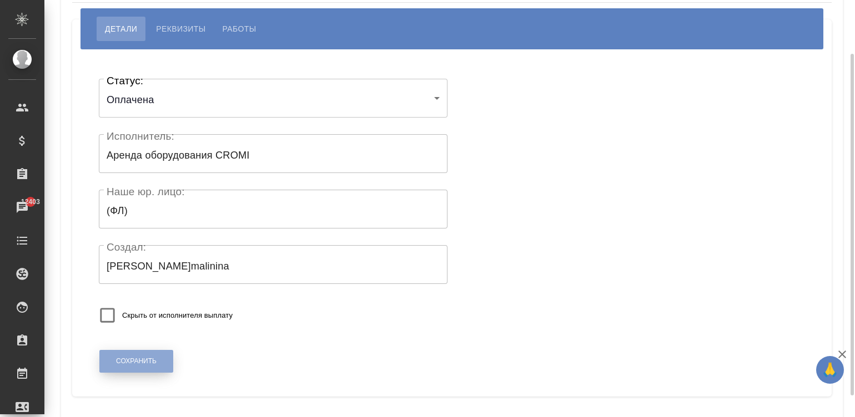
click at [132, 352] on button "Сохранить" at bounding box center [136, 361] width 74 height 23
